Goal: Information Seeking & Learning: Learn about a topic

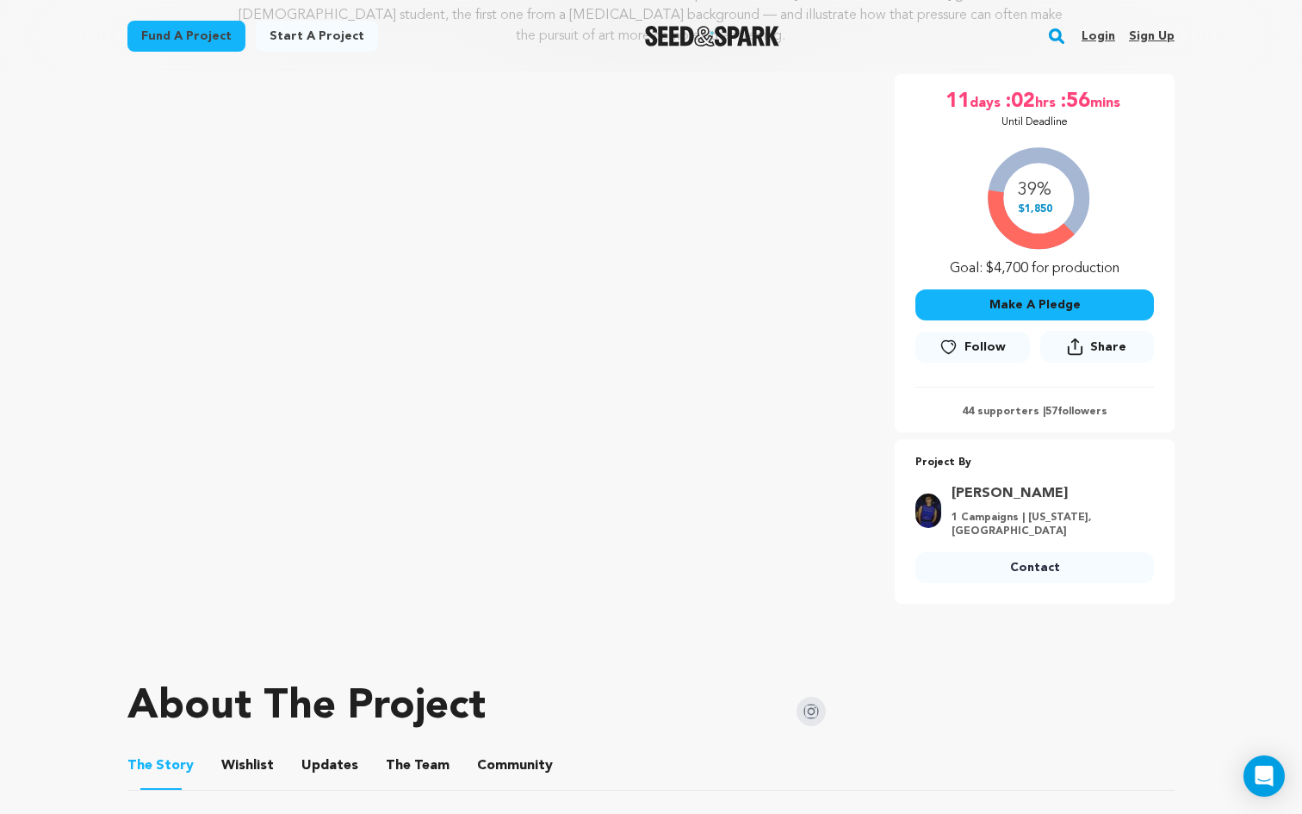
scroll to position [331, 0]
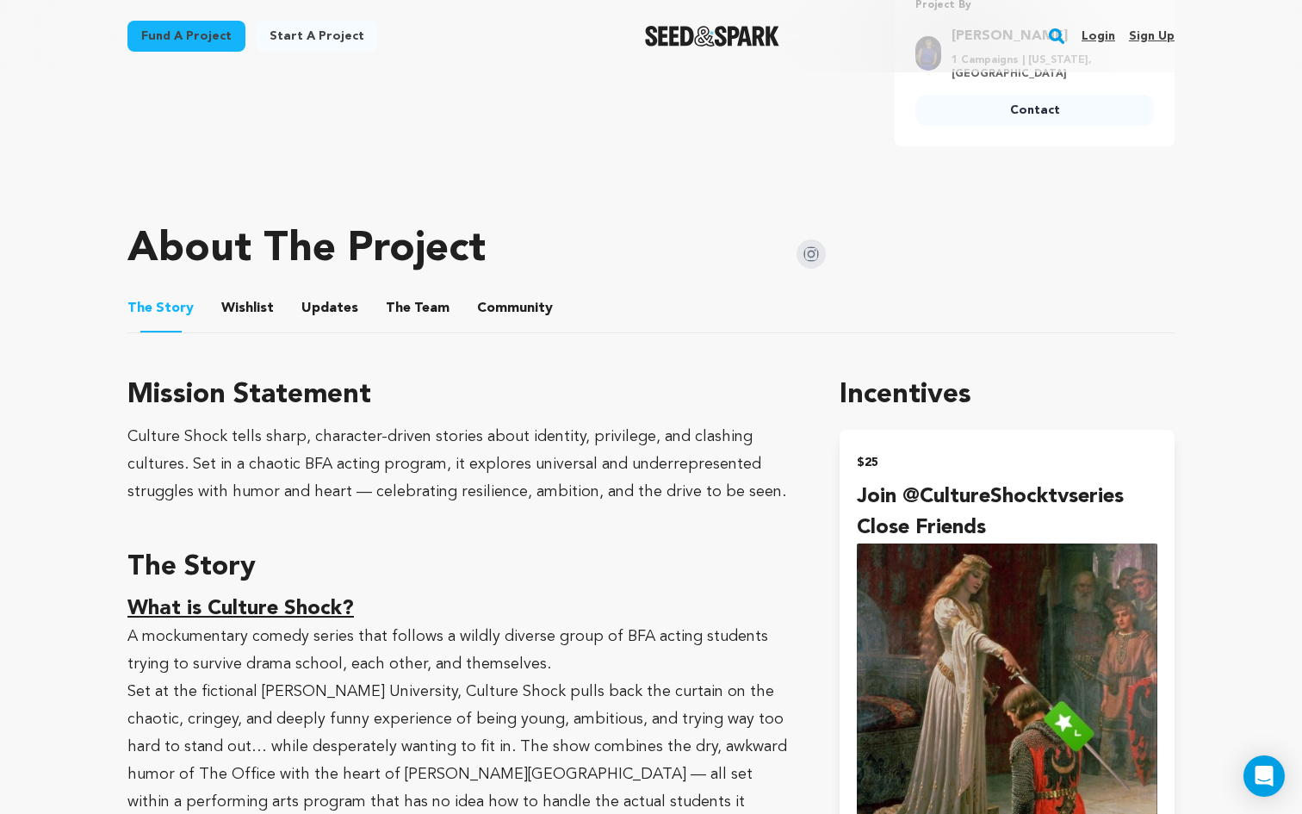
scroll to position [791, 0]
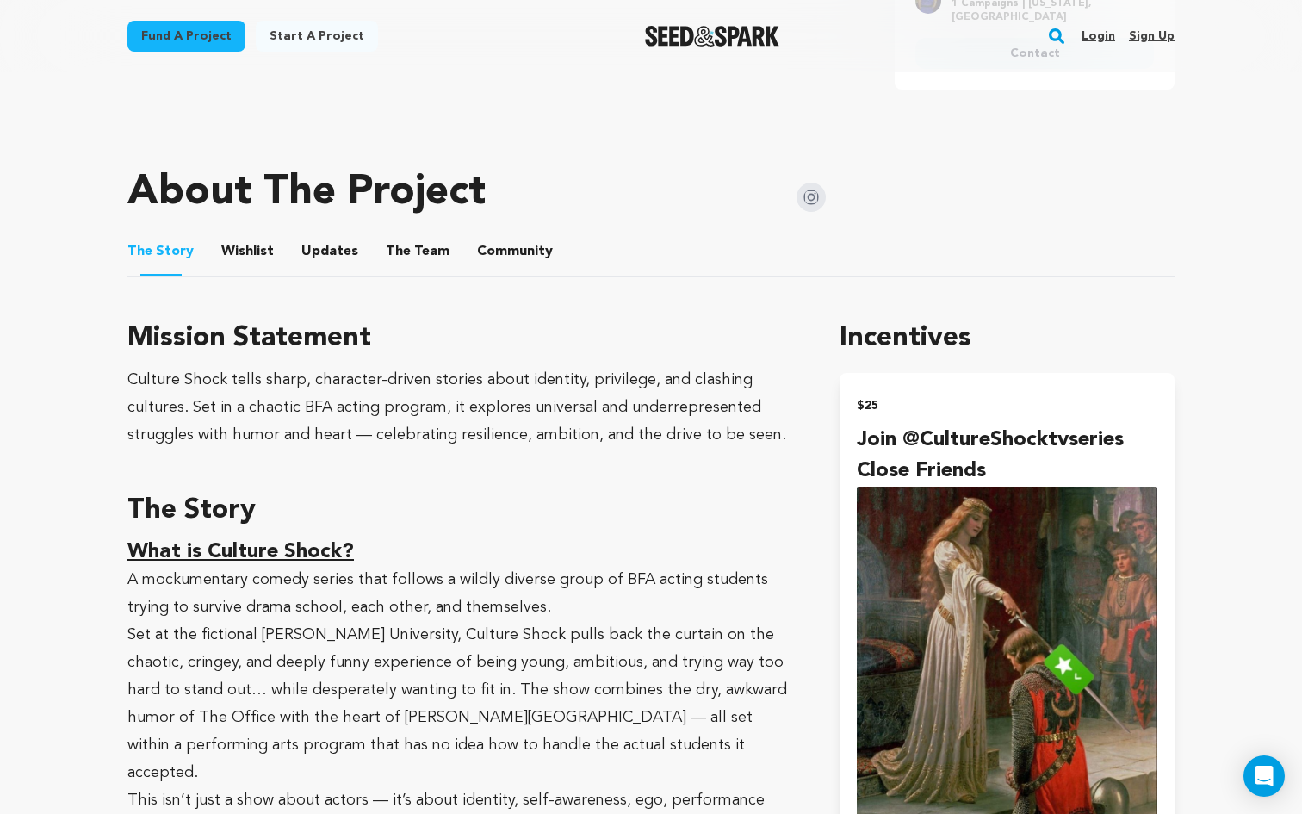
click at [433, 396] on div "Culture Shock tells sharp, character-driven stories about identity, privilege, …" at bounding box center [462, 407] width 671 height 83
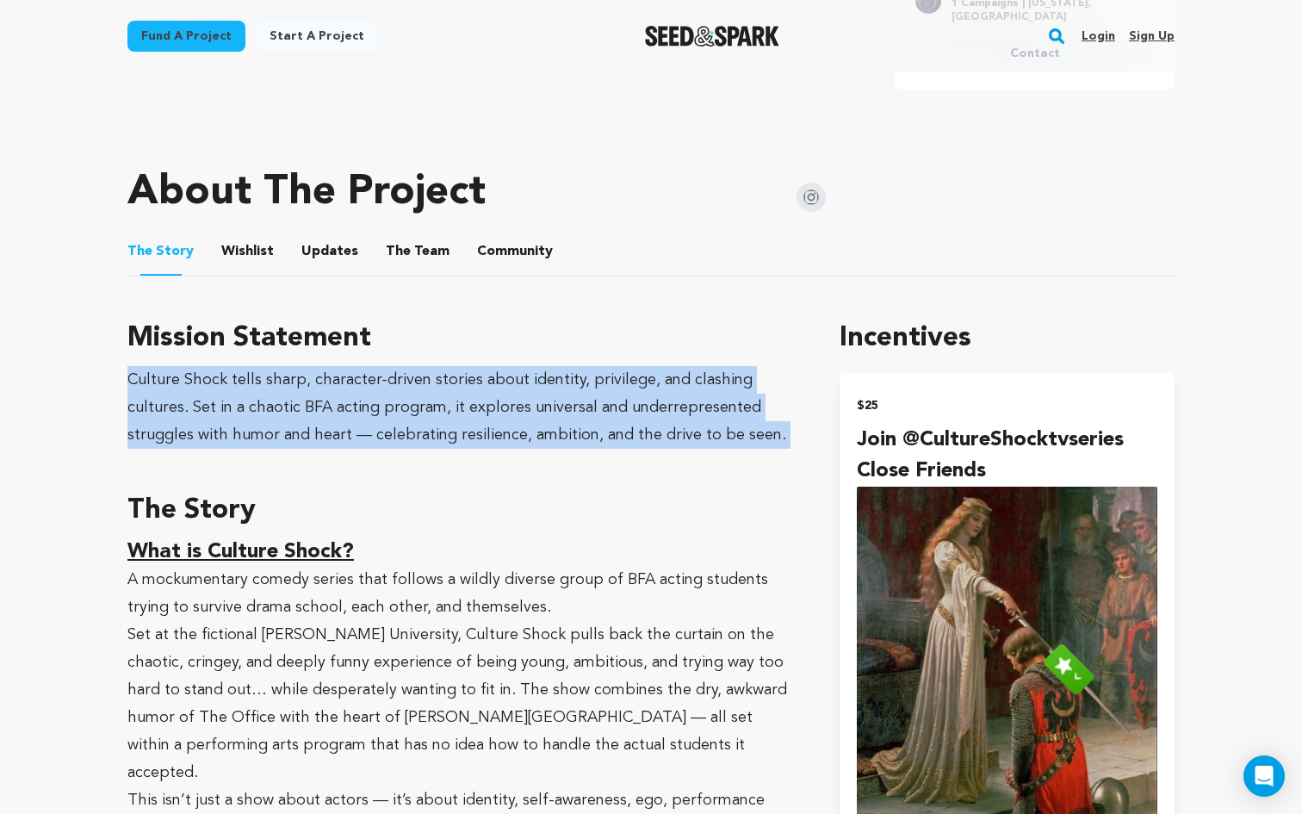
click at [433, 396] on div "Culture Shock tells sharp, character-driven stories about identity, privilege, …" at bounding box center [462, 407] width 671 height 83
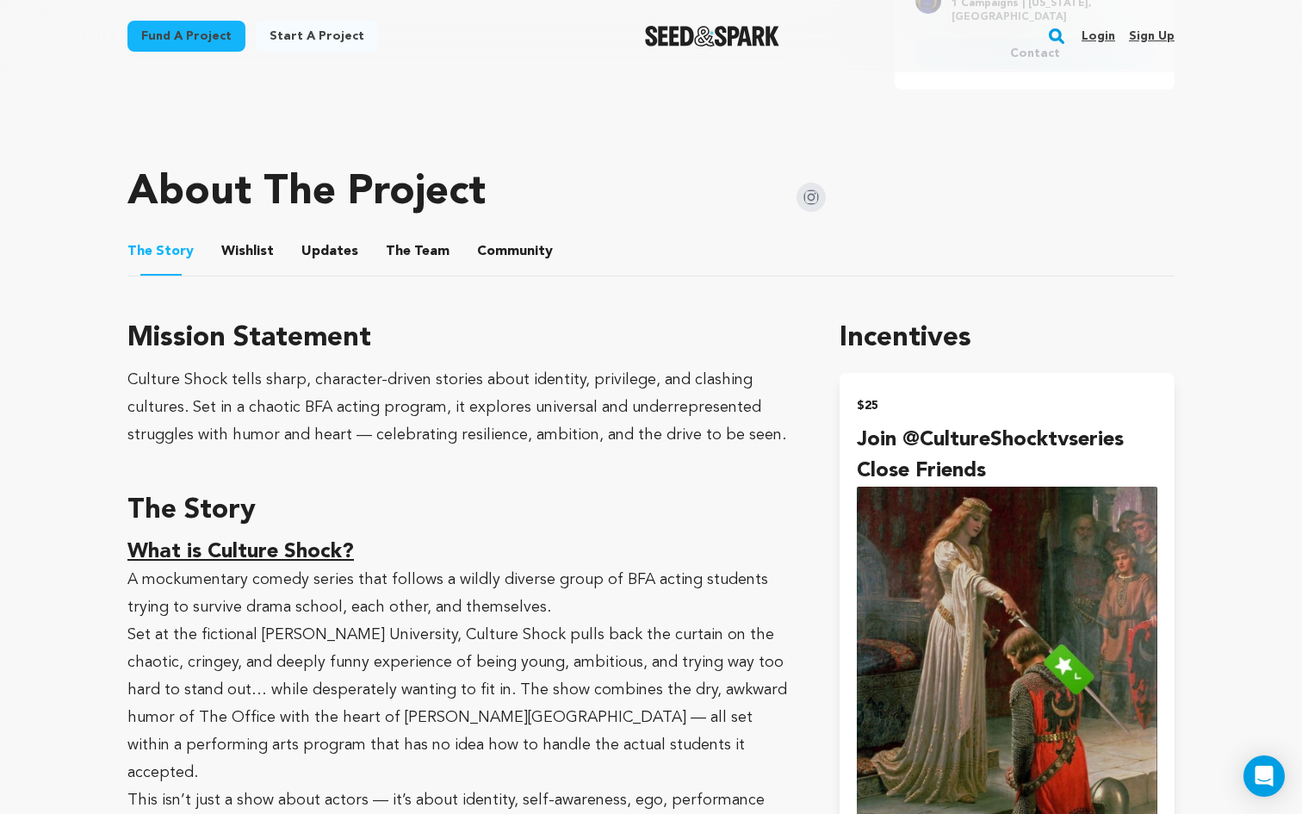
click at [387, 648] on p "Set at the fictional [PERSON_NAME] University, Culture Shock pulls back the cur…" at bounding box center [462, 703] width 671 height 165
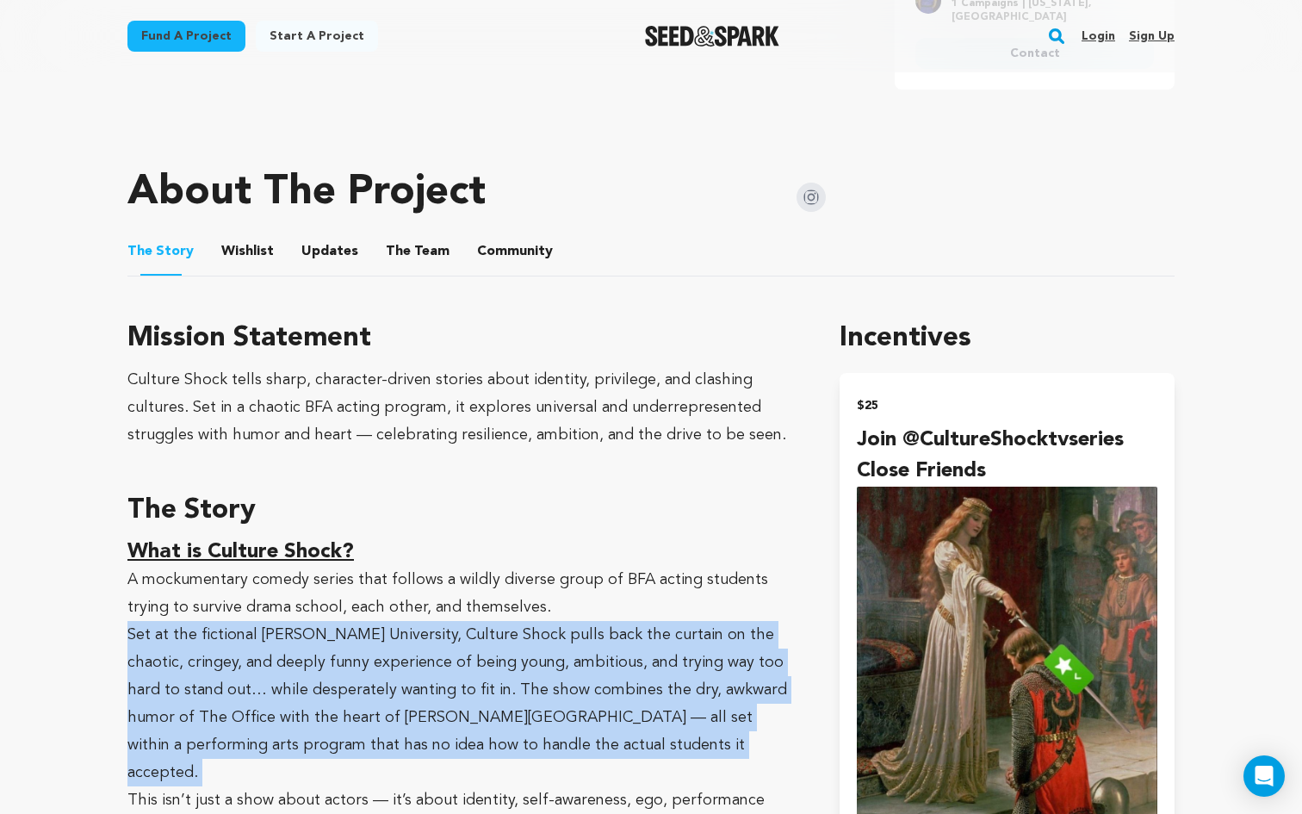
click at [387, 648] on p "Set at the fictional [PERSON_NAME] University, Culture Shock pulls back the cur…" at bounding box center [462, 703] width 671 height 165
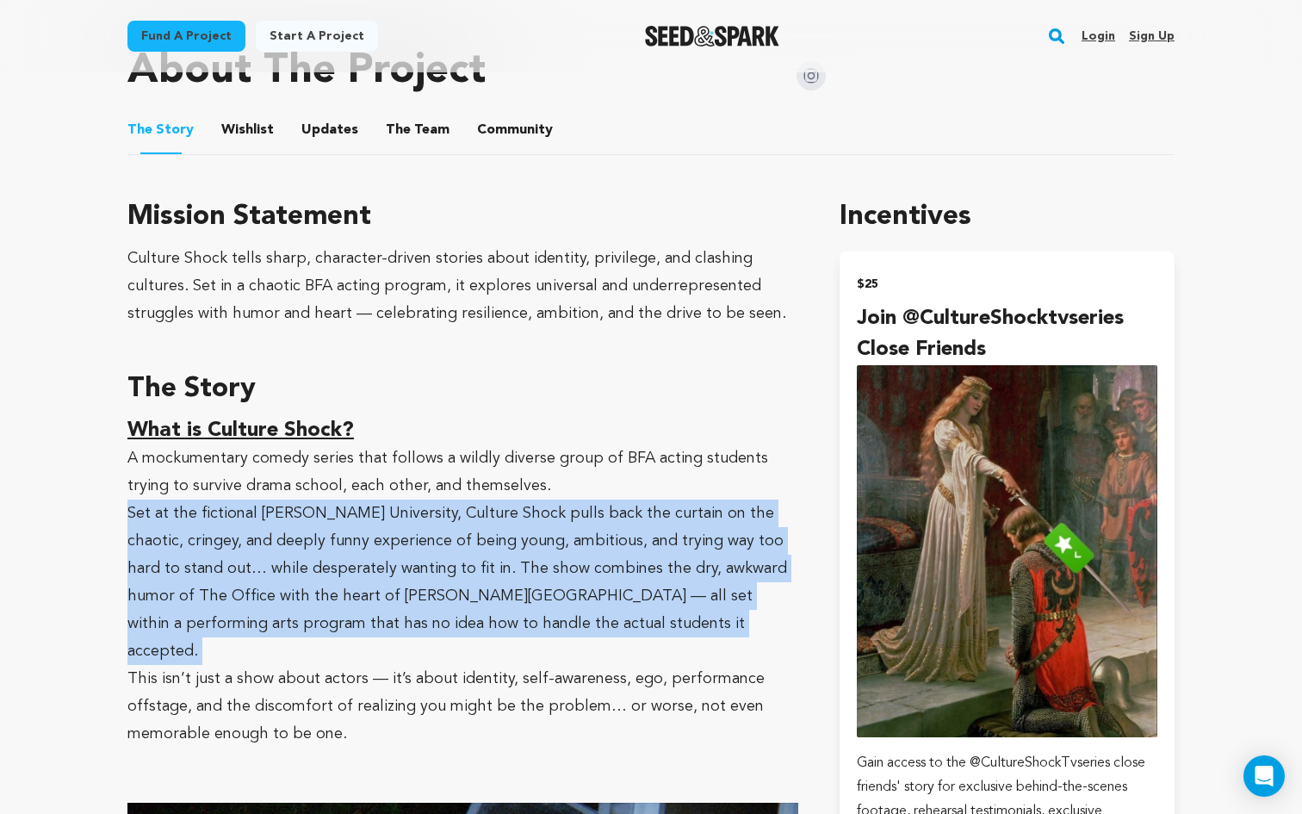
scroll to position [914, 0]
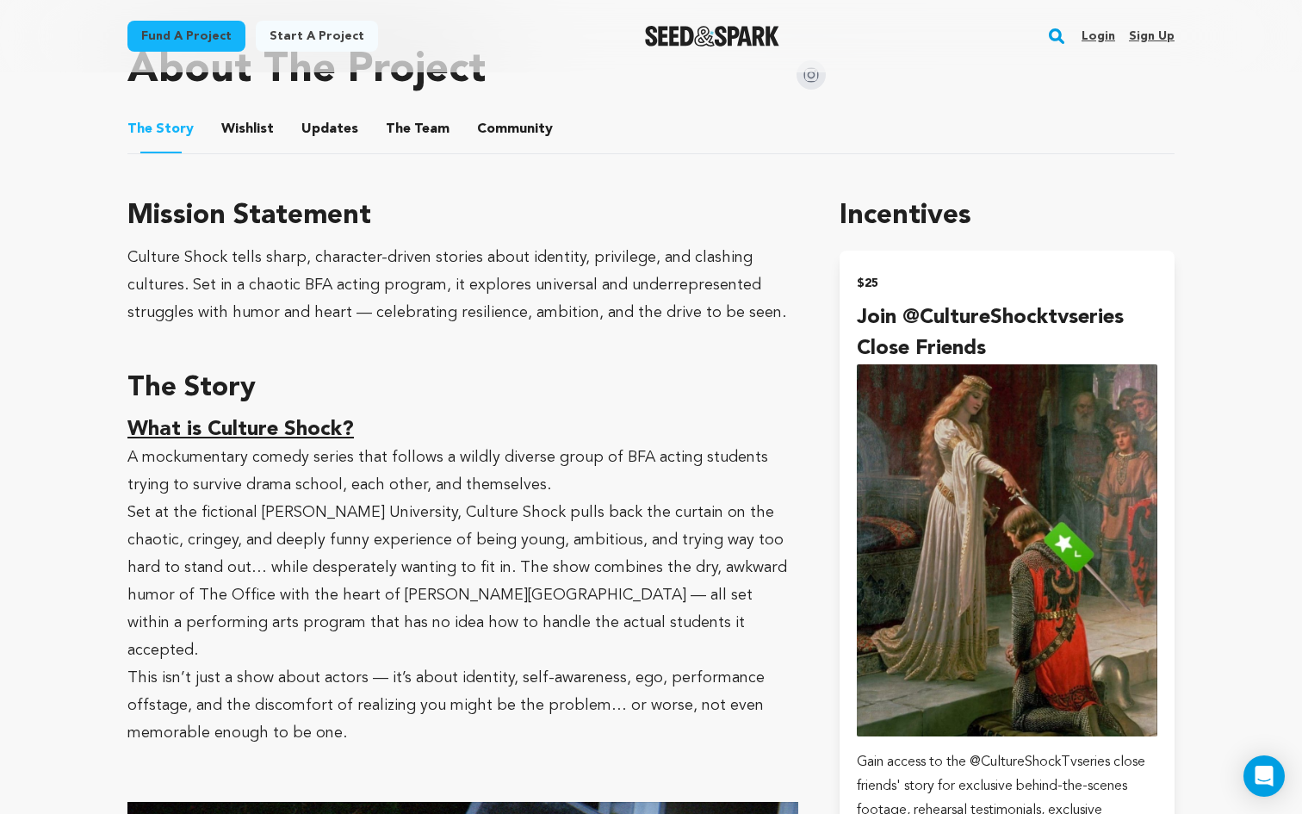
click at [411, 664] on p "This isn’t just a show about actors — it’s about identity, self-awareness, ego,…" at bounding box center [462, 705] width 671 height 83
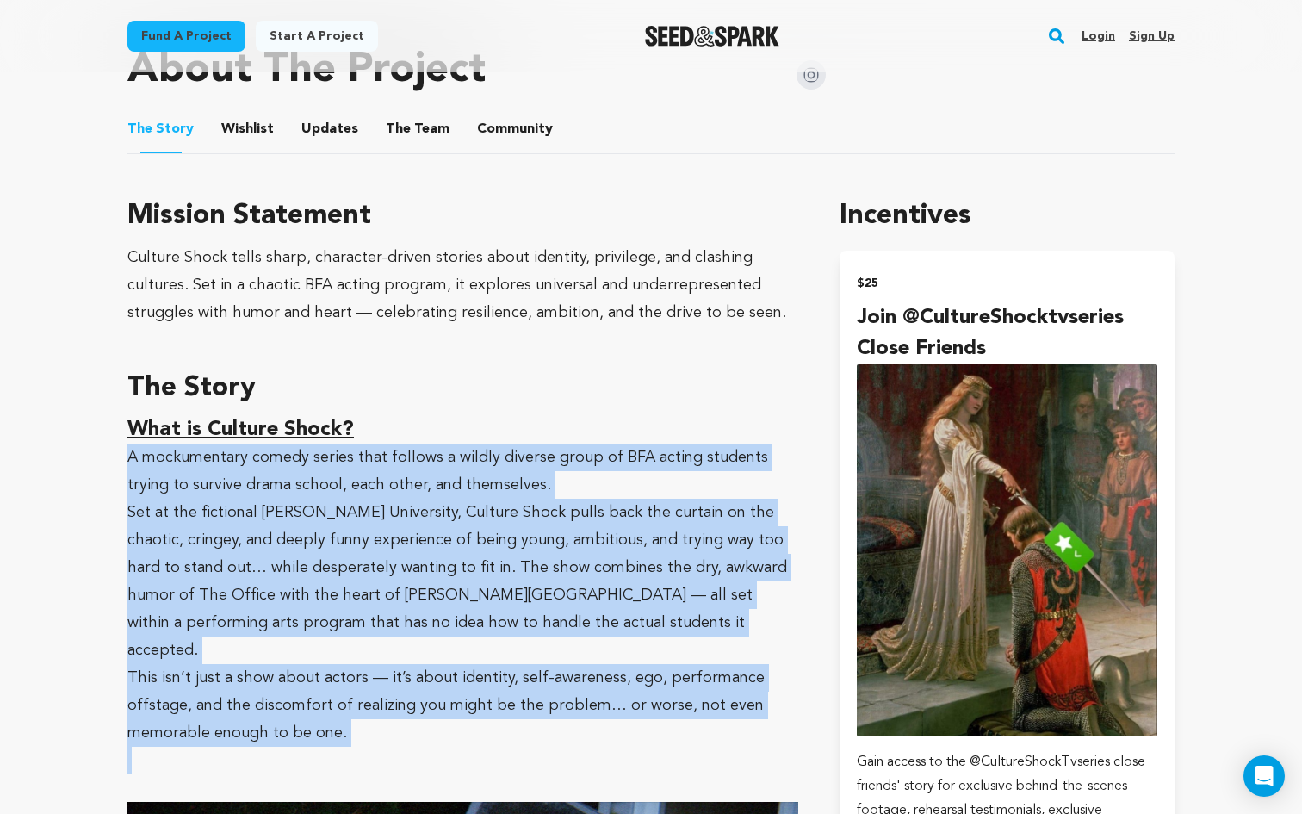
drag, startPoint x: 129, startPoint y: 436, endPoint x: 445, endPoint y: 708, distance: 417.0
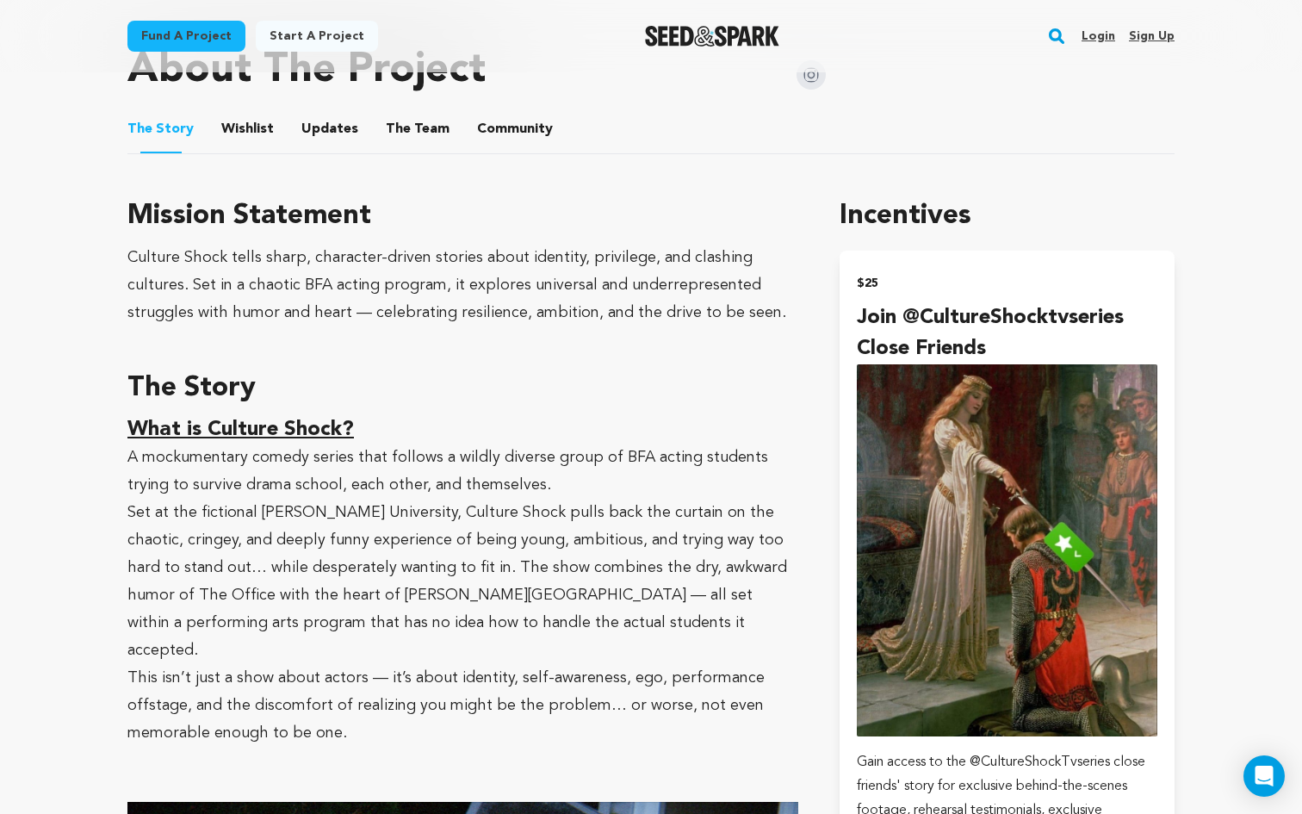
click at [446, 697] on p "This isn’t just a show about actors — it’s about identity, self-awareness, ego,…" at bounding box center [462, 705] width 671 height 83
